Goal: Task Accomplishment & Management: Use online tool/utility

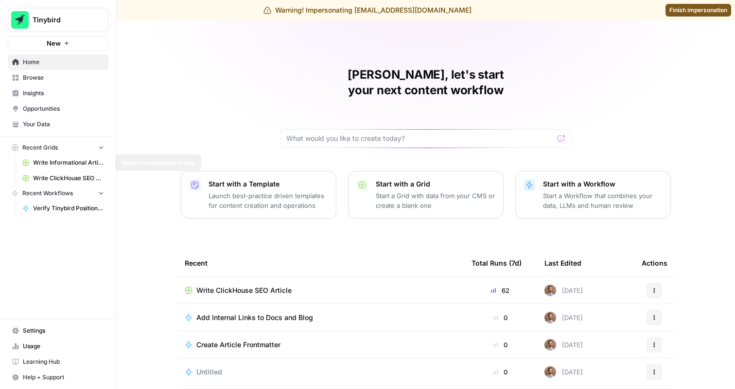
click at [86, 164] on span "Write Informational Article" at bounding box center [68, 162] width 71 height 9
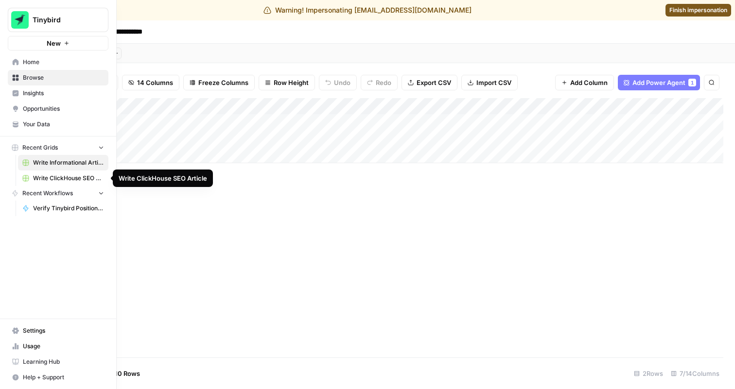
click at [38, 178] on span "Write ClickHouse SEO Article" at bounding box center [68, 178] width 71 height 9
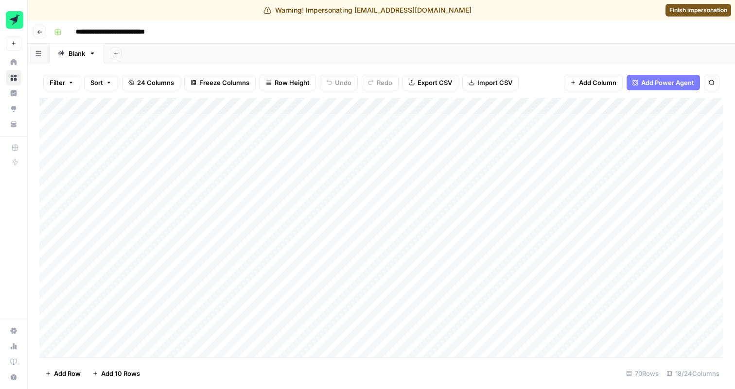
click at [686, 6] on span "Finish impersonation" at bounding box center [698, 10] width 58 height 9
